Goal: Task Accomplishment & Management: Manage account settings

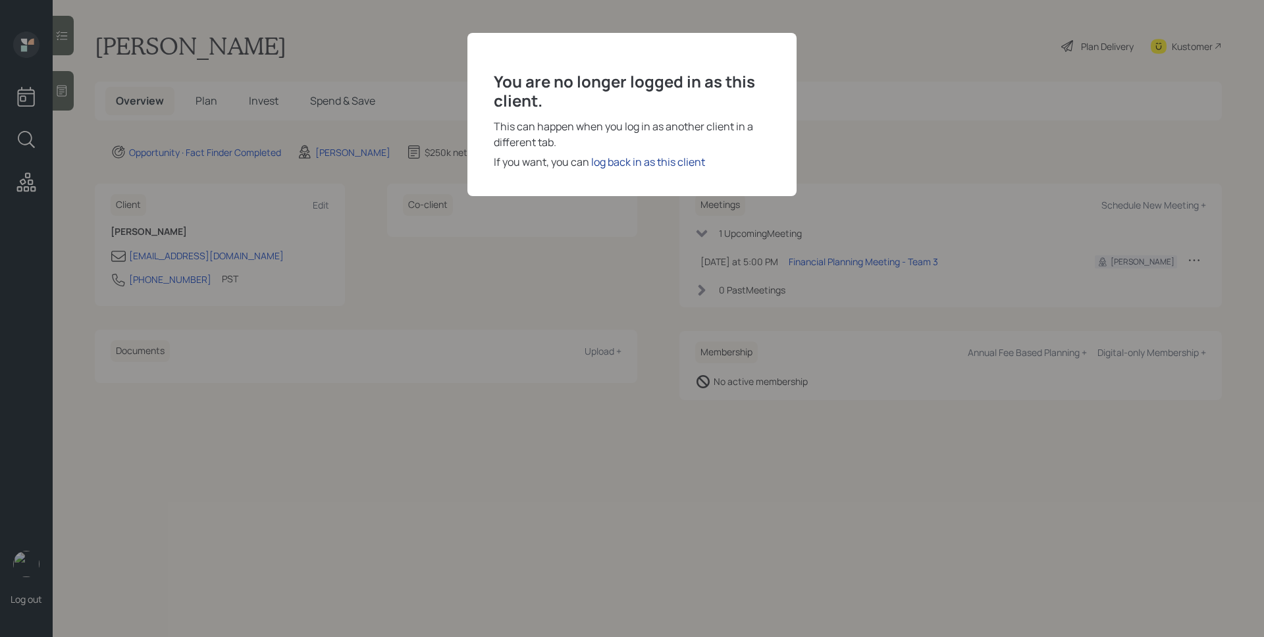
click at [681, 162] on div "log back in as this client" at bounding box center [648, 162] width 114 height 16
